Goal: Task Accomplishment & Management: Use online tool/utility

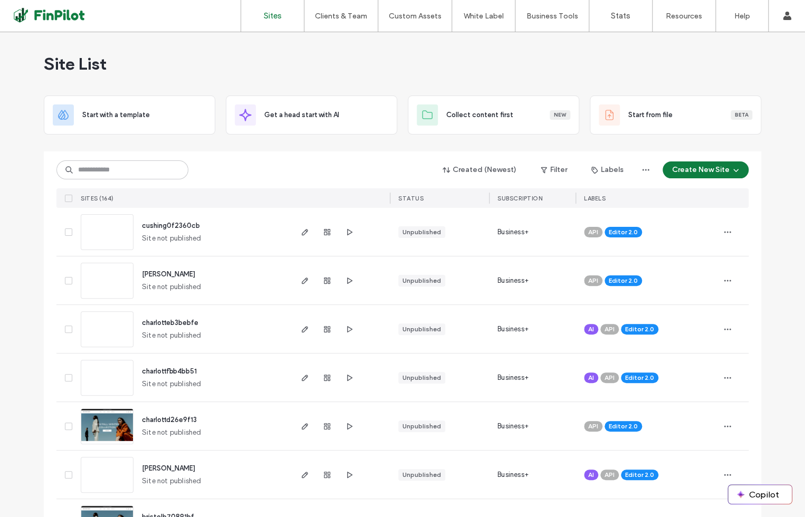
click at [165, 224] on span "cushing0f2360cb" at bounding box center [171, 226] width 58 height 8
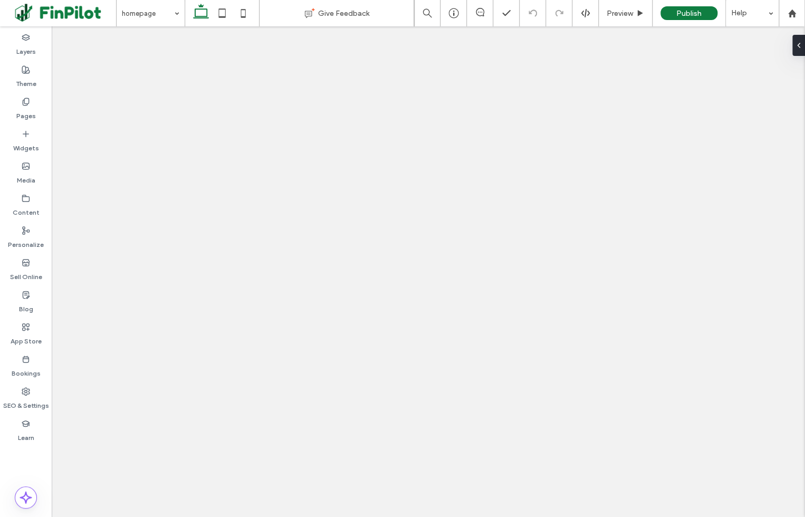
drag, startPoint x: 114, startPoint y: 59, endPoint x: 112, endPoint y: 44, distance: 15.5
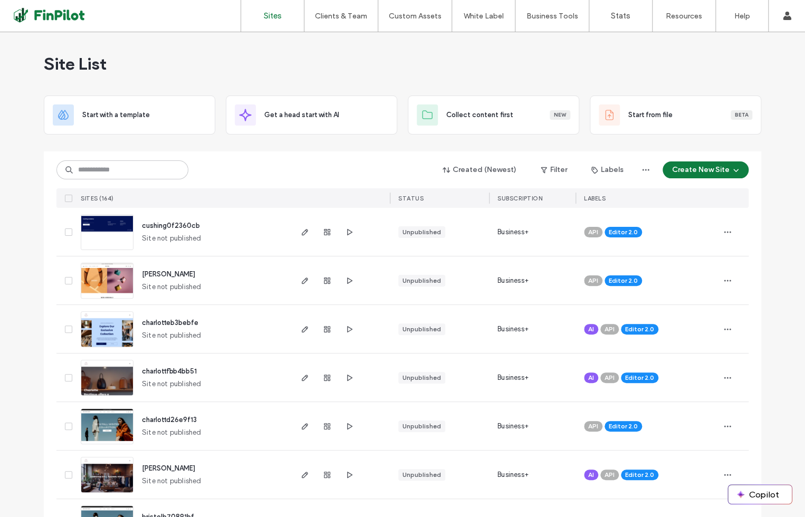
click at [161, 225] on span "cushing0f2360cb" at bounding box center [171, 226] width 58 height 8
click at [166, 223] on span "cushing0f2360cb" at bounding box center [171, 226] width 58 height 8
